Goal: Transaction & Acquisition: Purchase product/service

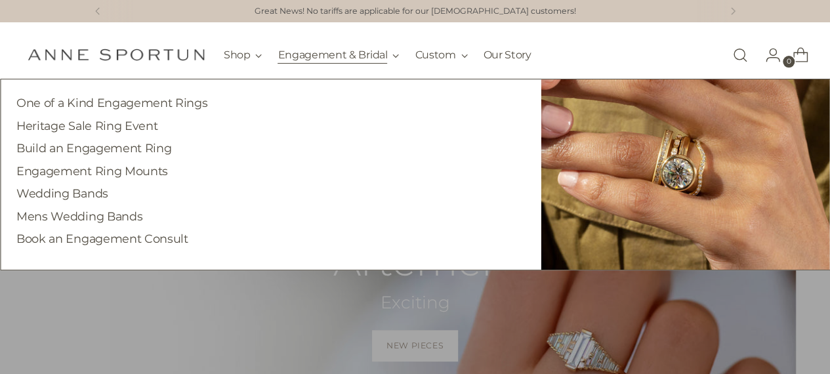
click at [320, 56] on button "Engagement & Bridal" at bounding box center [338, 55] width 121 height 29
click at [45, 167] on link "Engagement Ring Mounts" at bounding box center [92, 171] width 152 height 14
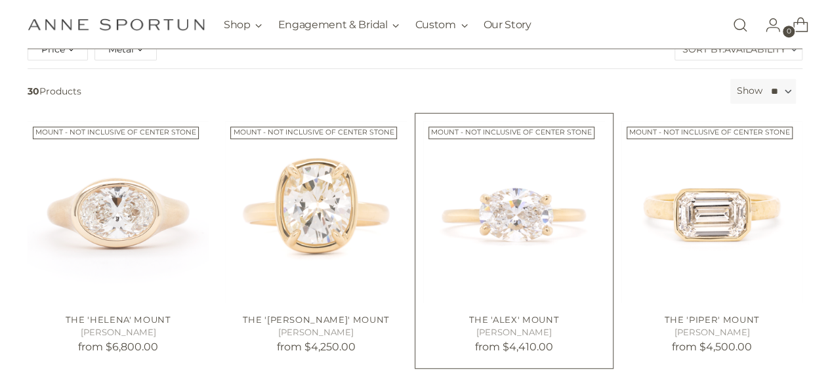
scroll to position [328, 0]
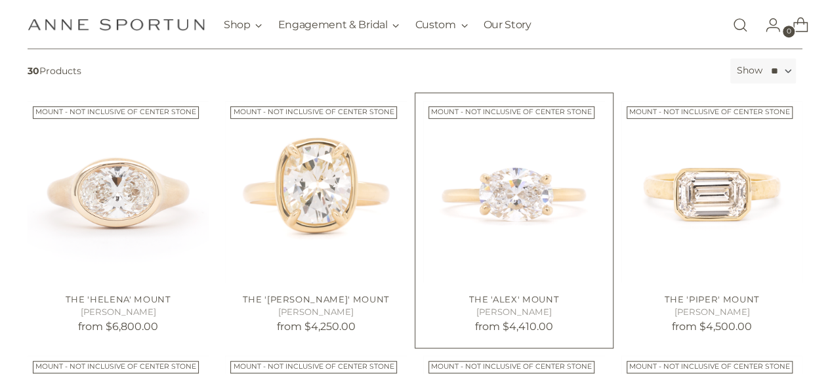
click at [0, 0] on img "The 'Alex' Mount" at bounding box center [0, 0] width 0 height 0
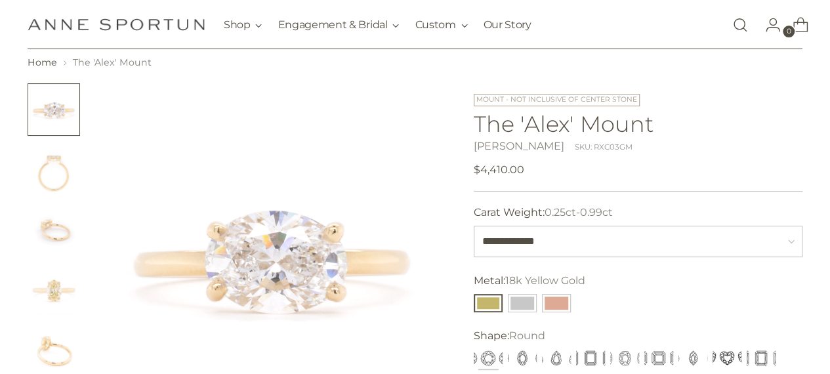
scroll to position [66, 0]
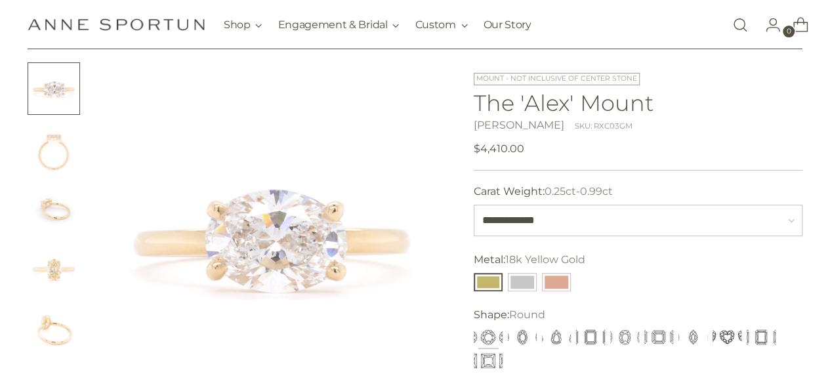
click at [54, 155] on img "Change image to image 2" at bounding box center [54, 149] width 52 height 52
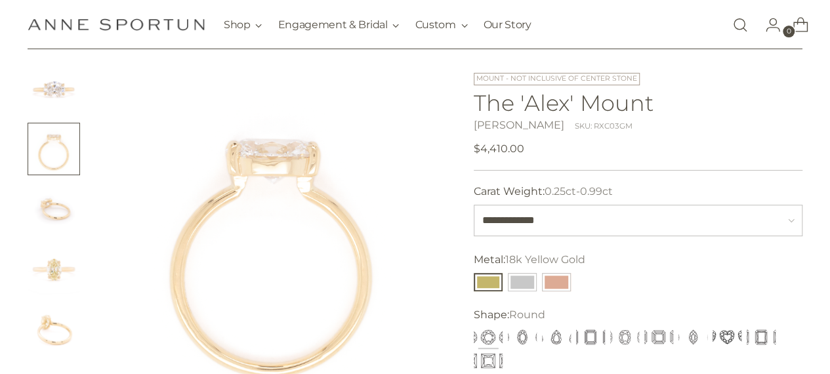
click at [55, 207] on img "Change image to image 3" at bounding box center [54, 209] width 52 height 52
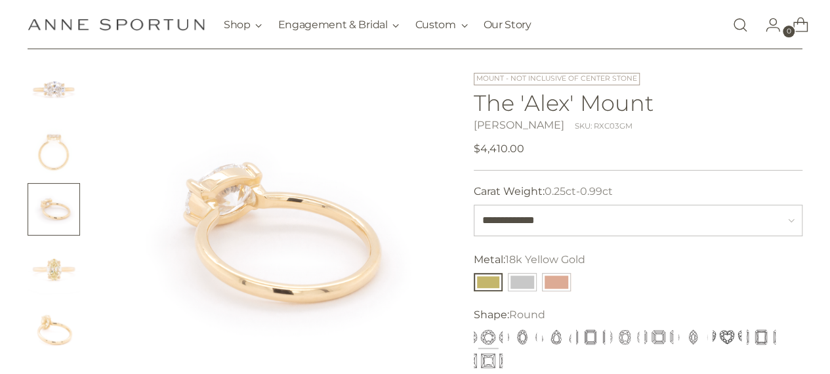
click at [54, 268] on img "Change image to image 4" at bounding box center [54, 269] width 52 height 52
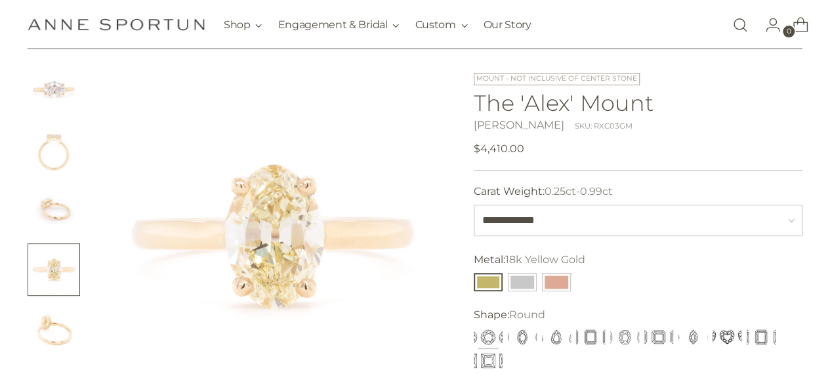
click at [63, 325] on img "Change image to image 5" at bounding box center [54, 330] width 52 height 52
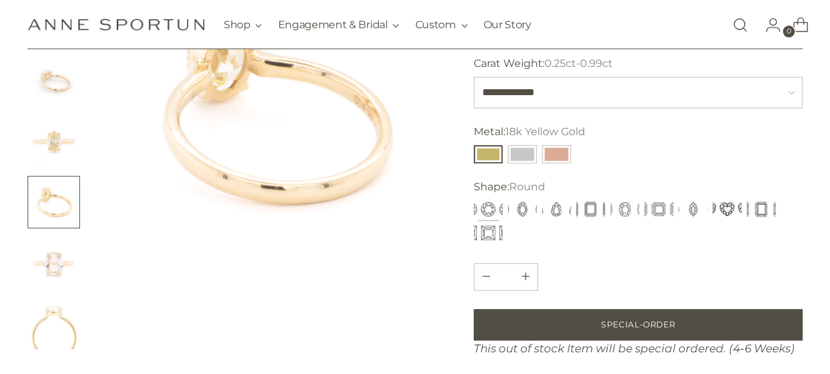
scroll to position [197, 0]
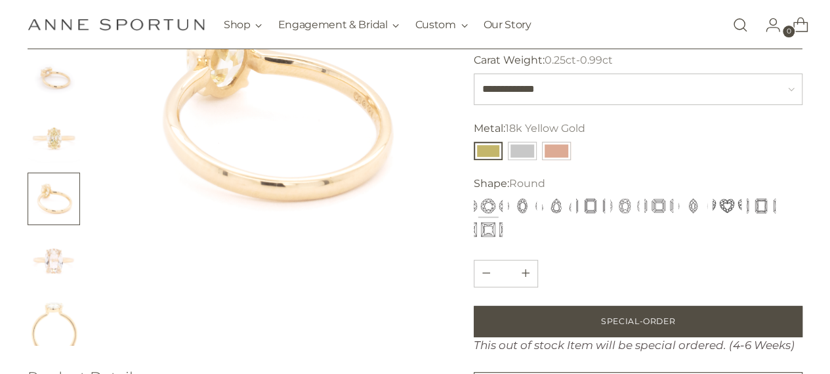
click at [54, 271] on img "Change image to image 6" at bounding box center [54, 259] width 52 height 52
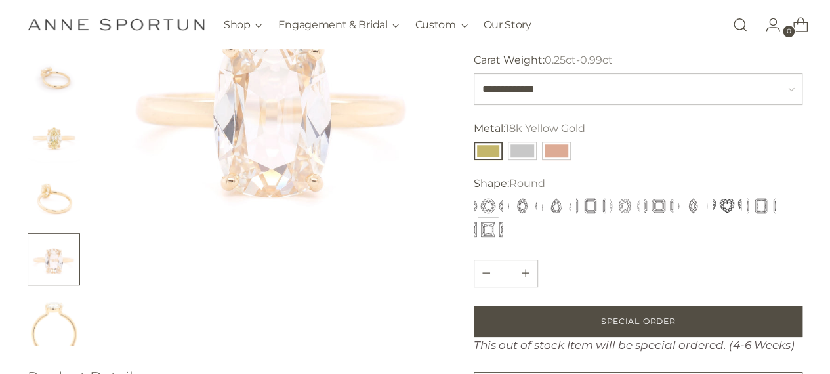
click at [52, 317] on img "Change image to image 7" at bounding box center [54, 319] width 52 height 52
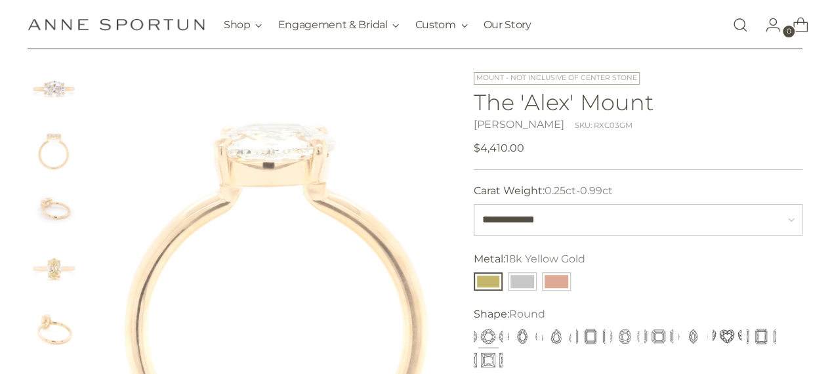
scroll to position [66, 0]
click at [59, 211] on img "Change image to image 3" at bounding box center [54, 209] width 52 height 52
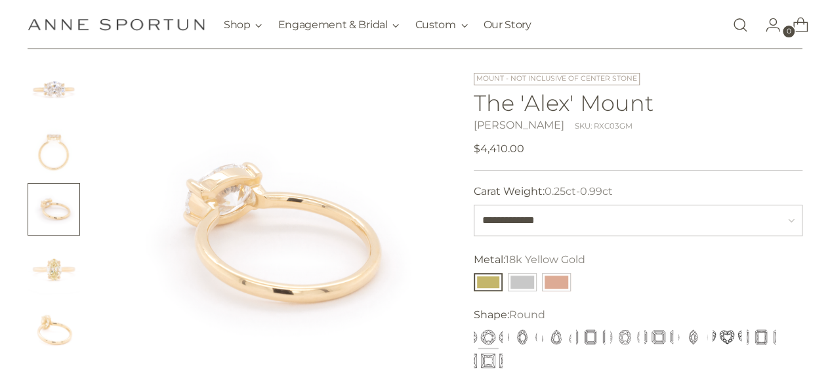
click at [56, 171] on img "Change image to image 2" at bounding box center [54, 149] width 52 height 52
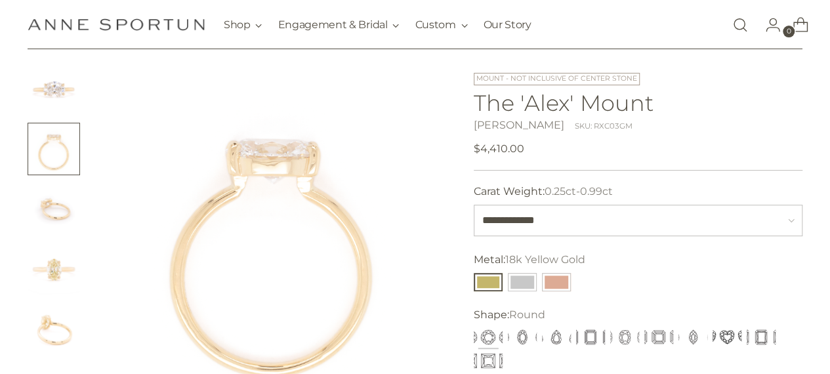
click at [54, 124] on button "Change image to image 2" at bounding box center [54, 149] width 52 height 52
click at [51, 106] on img "Change image to image 1" at bounding box center [54, 88] width 52 height 52
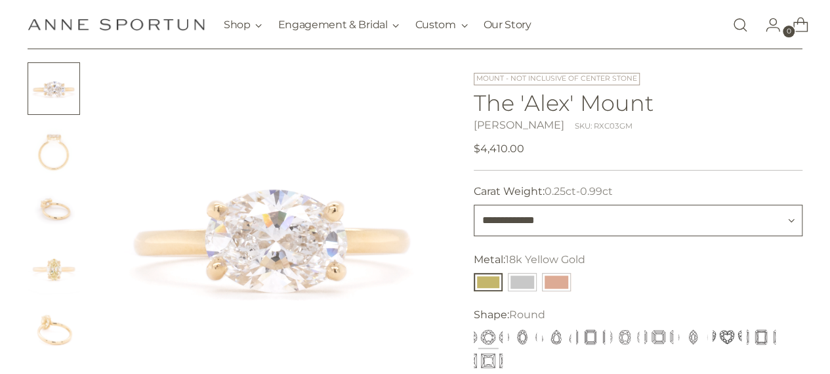
click at [516, 224] on select "**********" at bounding box center [638, 220] width 329 height 31
select select "**********"
click at [474, 205] on select "**********" at bounding box center [638, 220] width 329 height 31
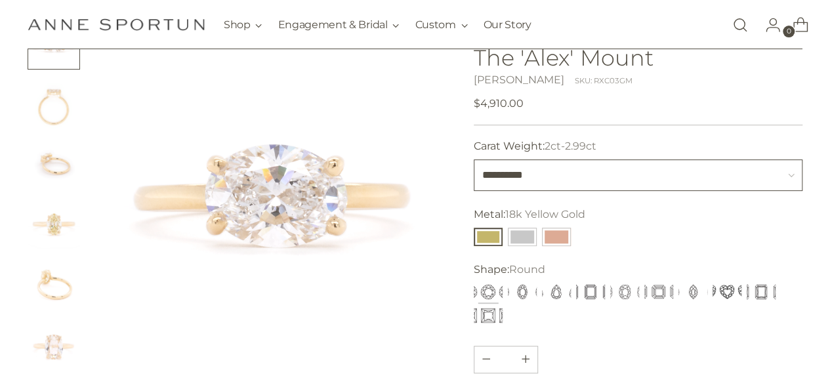
scroll to position [131, 0]
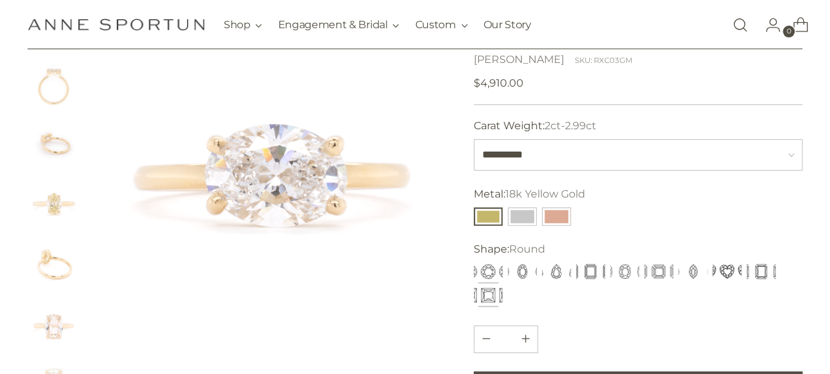
click at [479, 294] on button "Princess" at bounding box center [488, 295] width 29 height 18
click at [749, 273] on button "Radiant" at bounding box center [761, 271] width 29 height 18
click at [728, 272] on button "Heart" at bounding box center [727, 271] width 29 height 18
click at [694, 274] on button "Marquise" at bounding box center [692, 271] width 29 height 18
click at [654, 270] on button "Asscher" at bounding box center [658, 271] width 29 height 18
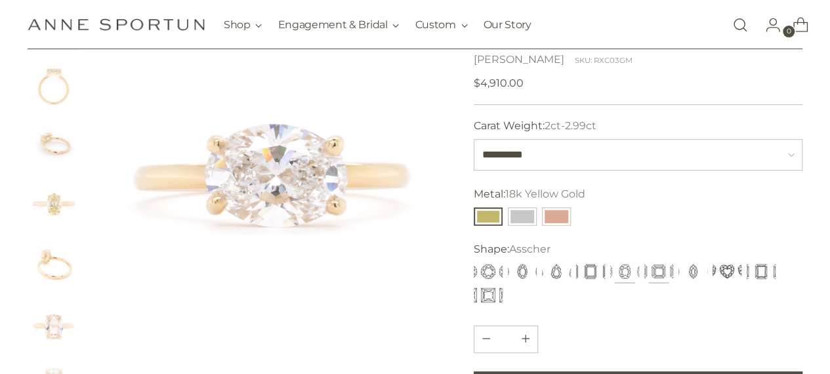
click at [623, 270] on button "Cushion" at bounding box center [624, 271] width 29 height 18
click at [591, 274] on button "Emerald" at bounding box center [590, 271] width 29 height 18
click at [551, 275] on button "Pear" at bounding box center [556, 271] width 29 height 18
click at [525, 274] on button "Oval" at bounding box center [522, 271] width 29 height 18
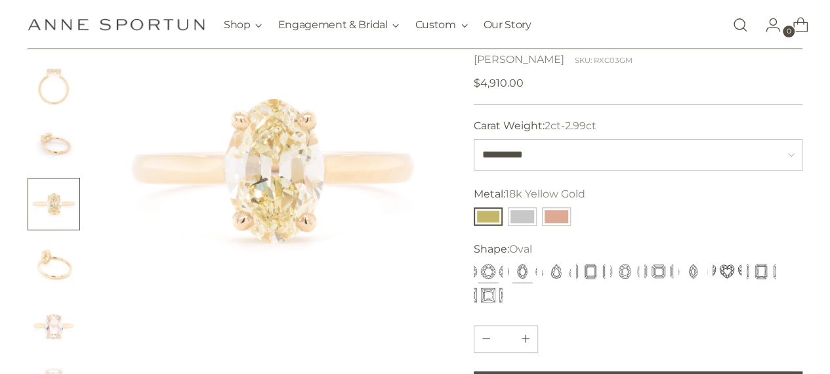
click at [482, 267] on button "Round" at bounding box center [488, 271] width 29 height 18
click at [744, 270] on div "***** **** **** ******* ******* ******* ******** ***** ******* ********" at bounding box center [638, 283] width 335 height 47
click at [766, 271] on button "Radiant" at bounding box center [761, 271] width 29 height 18
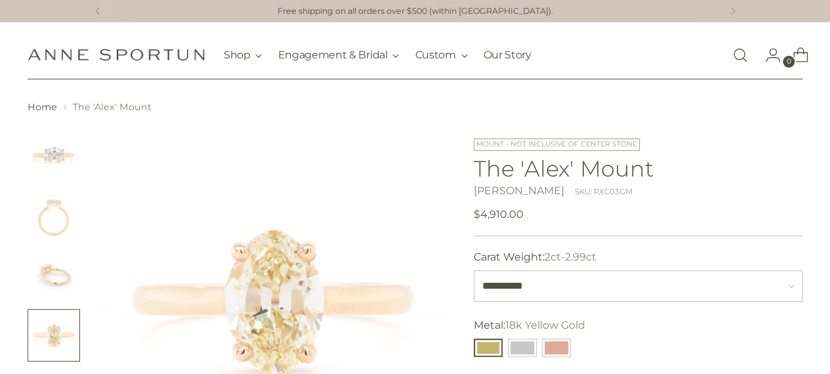
click at [60, 167] on img "Change image to image 1" at bounding box center [54, 154] width 52 height 52
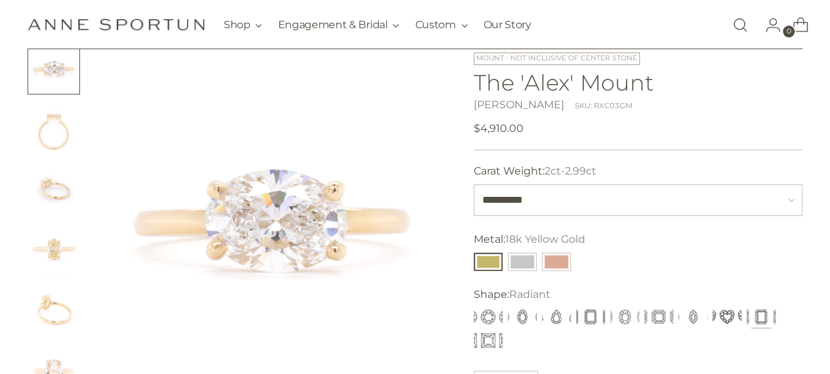
scroll to position [66, 0]
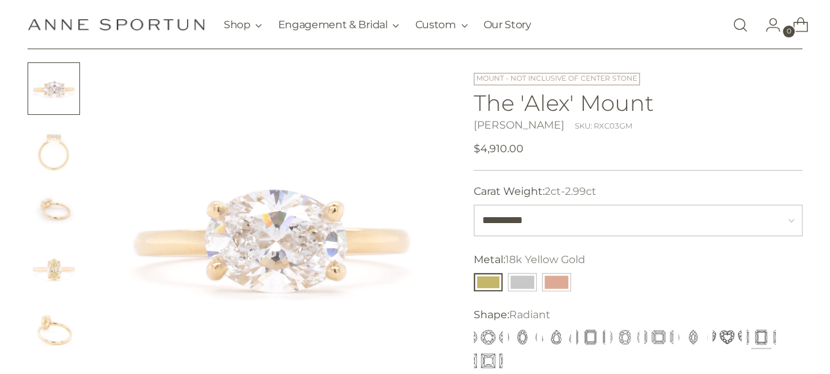
click at [66, 152] on img "Change image to image 2" at bounding box center [54, 149] width 52 height 52
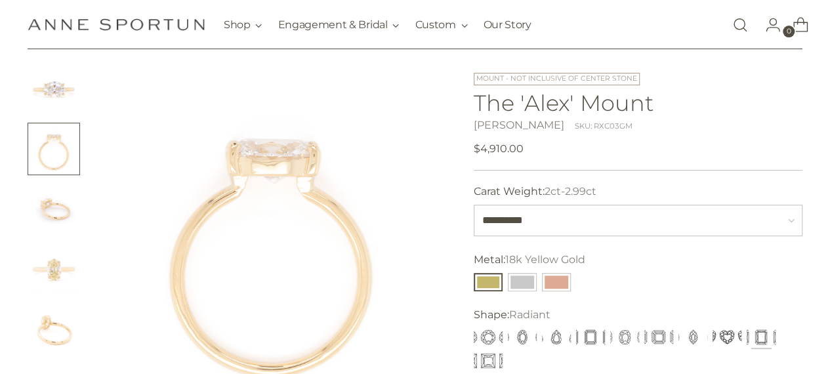
click at [63, 232] on img "Change image to image 3" at bounding box center [54, 209] width 52 height 52
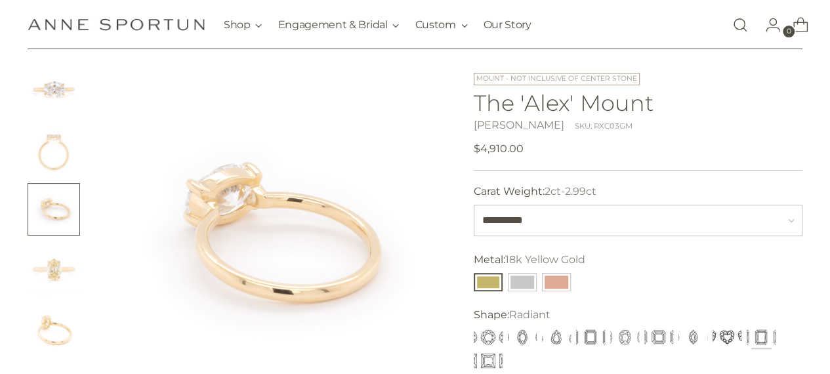
click at [66, 104] on img "Change image to image 1" at bounding box center [54, 88] width 52 height 52
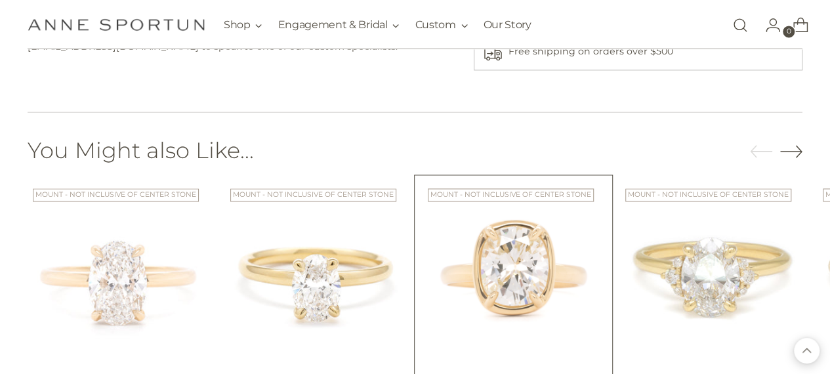
scroll to position [959, 0]
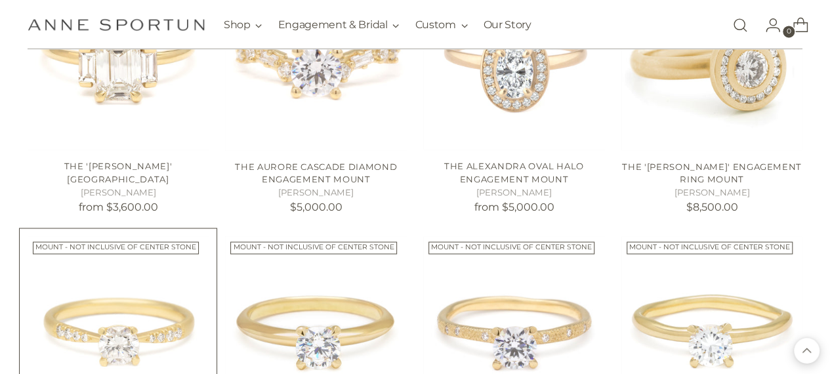
scroll to position [984, 0]
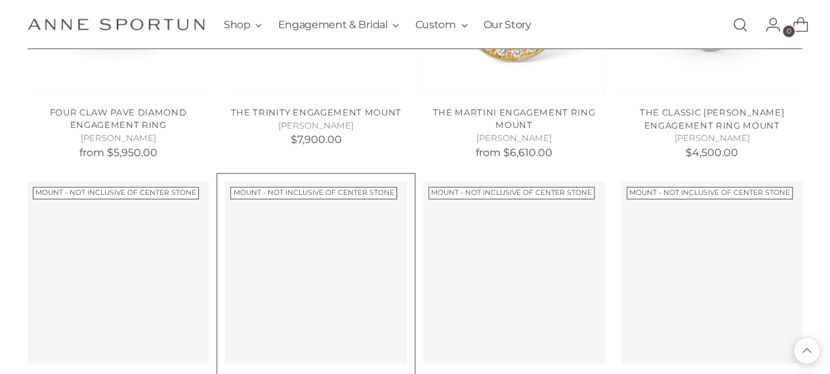
scroll to position [1772, 0]
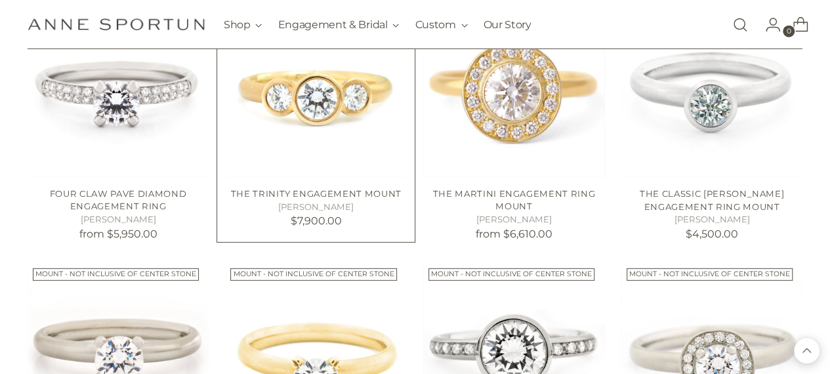
click at [0, 0] on img "The Trinity Engagement Mount" at bounding box center [0, 0] width 0 height 0
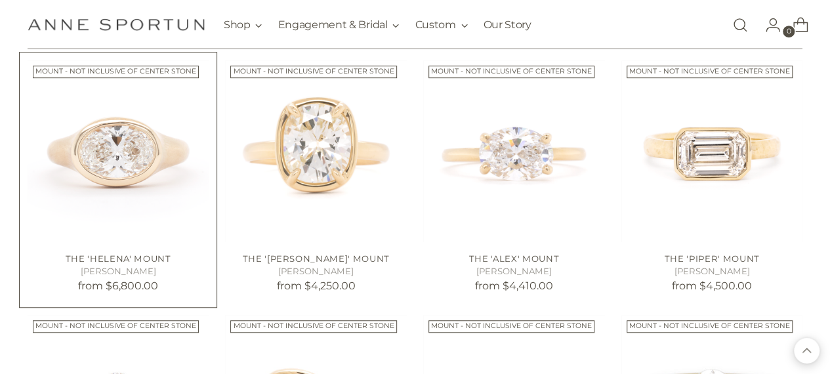
scroll to position [262, 0]
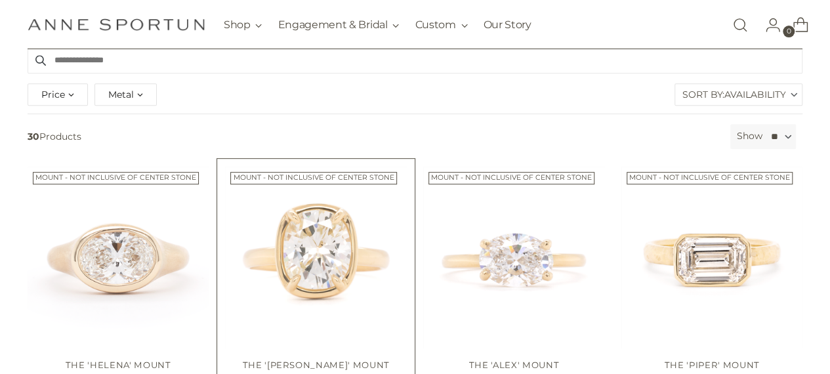
click at [0, 0] on img "The 'Haley' Mount" at bounding box center [0, 0] width 0 height 0
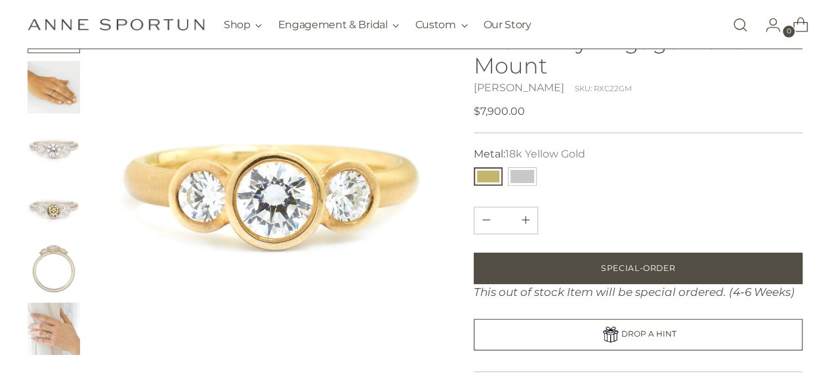
scroll to position [131, 0]
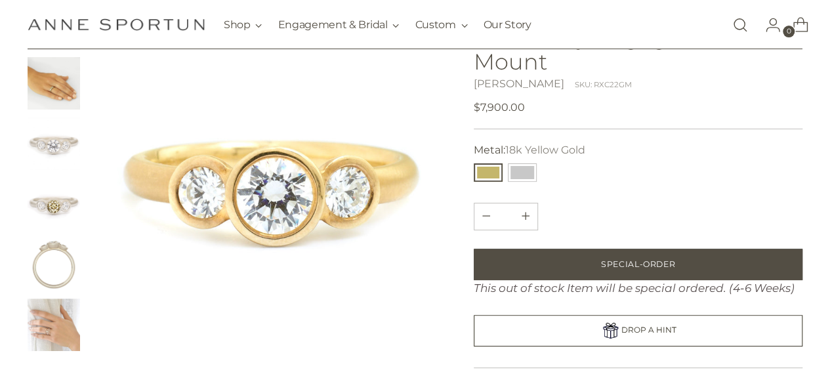
click at [66, 91] on img "Change image to image 2" at bounding box center [54, 83] width 52 height 52
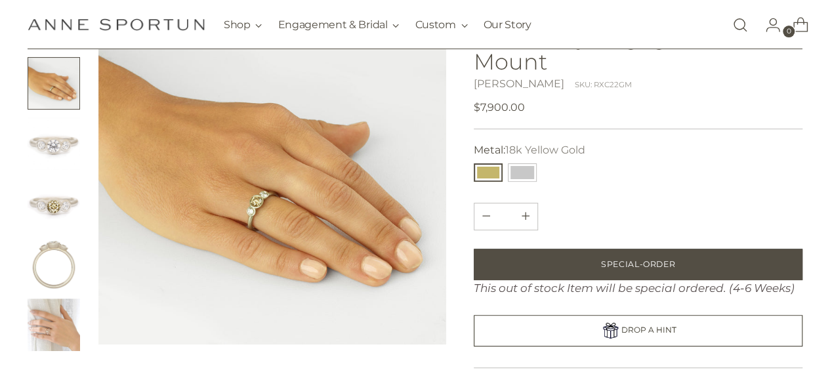
click at [59, 148] on img "Change image to image 3" at bounding box center [54, 143] width 52 height 52
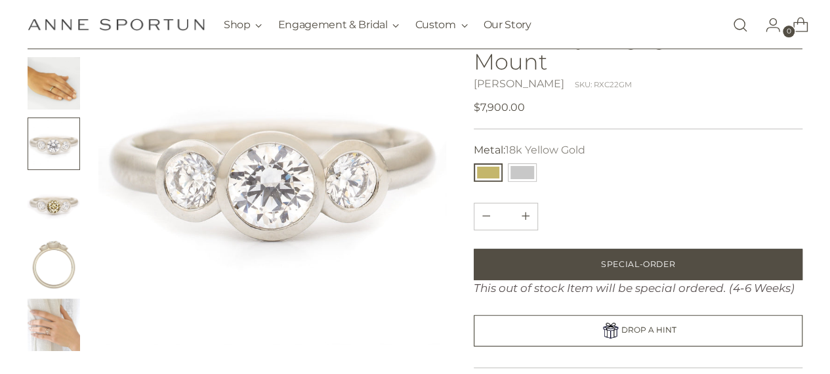
click at [60, 186] on img "Change image to image 4" at bounding box center [54, 204] width 52 height 52
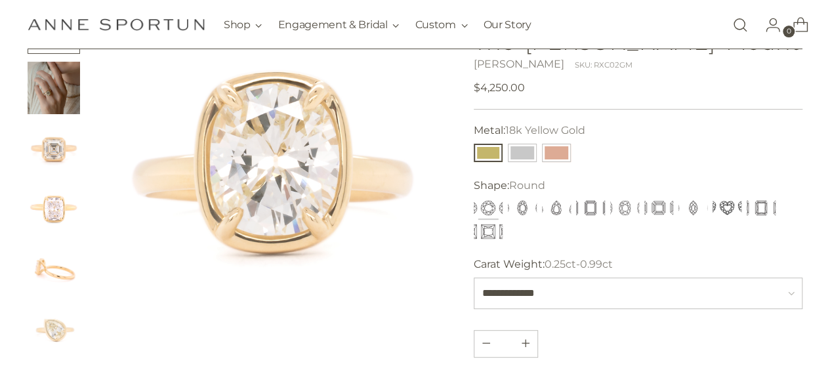
scroll to position [131, 0]
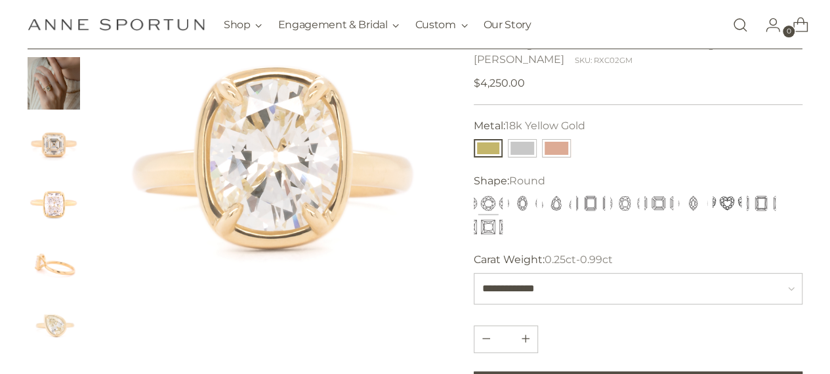
click at [72, 93] on img "Change image to image 2" at bounding box center [54, 83] width 52 height 52
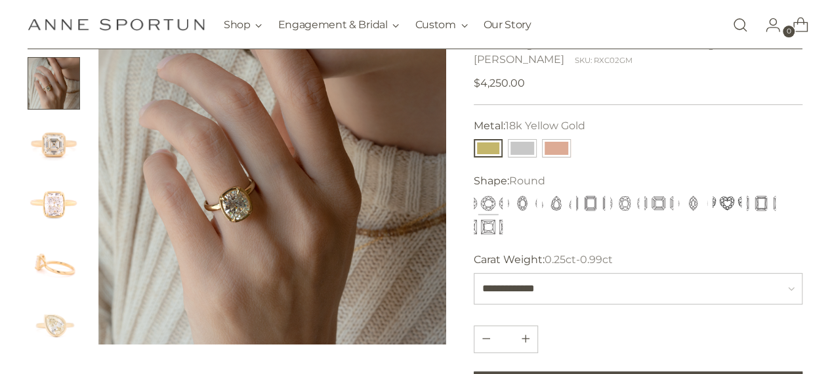
click at [59, 136] on img "Change image to image 3" at bounding box center [54, 143] width 52 height 52
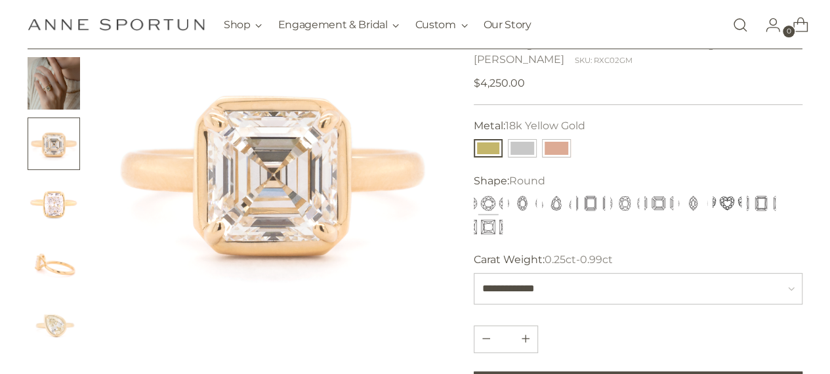
click at [62, 205] on img "Change image to image 4" at bounding box center [54, 204] width 52 height 52
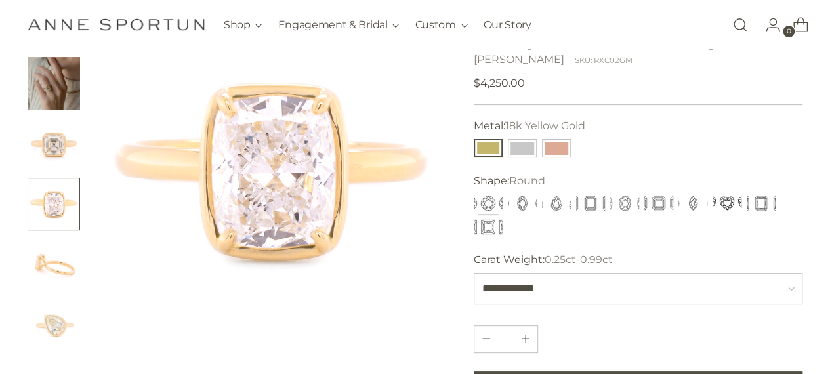
click at [58, 232] on ul at bounding box center [54, 174] width 52 height 354
click at [56, 272] on img "Change image to image 5" at bounding box center [54, 264] width 52 height 52
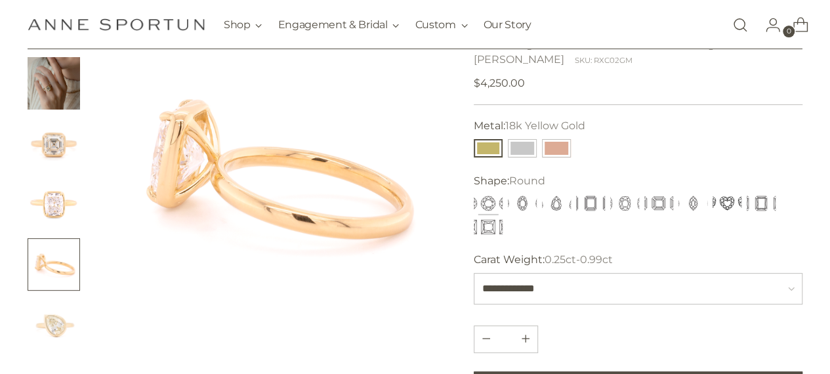
click at [55, 323] on img "Change image to image 6" at bounding box center [54, 325] width 52 height 52
